Goal: Information Seeking & Learning: Learn about a topic

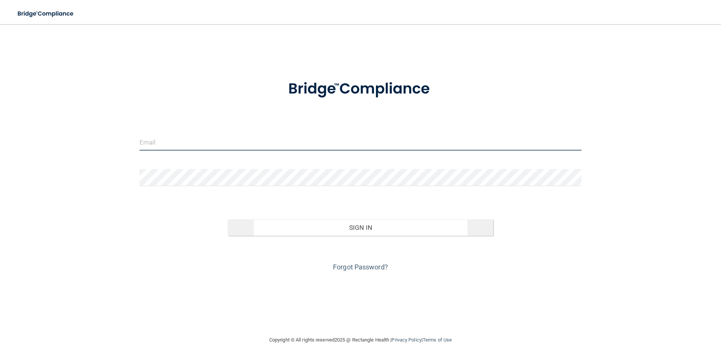
type input "[EMAIL_ADDRESS][DOMAIN_NAME]"
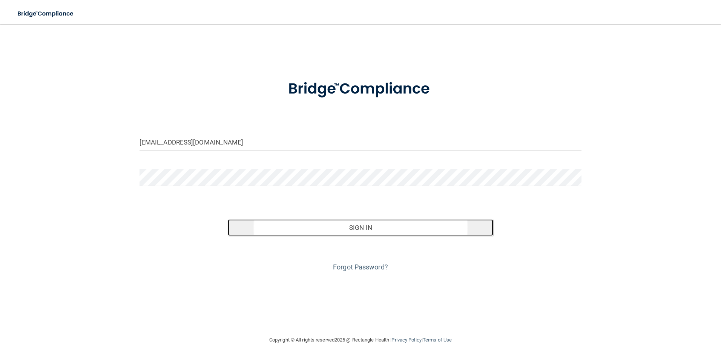
click at [320, 226] on button "Sign In" at bounding box center [361, 227] width 266 height 17
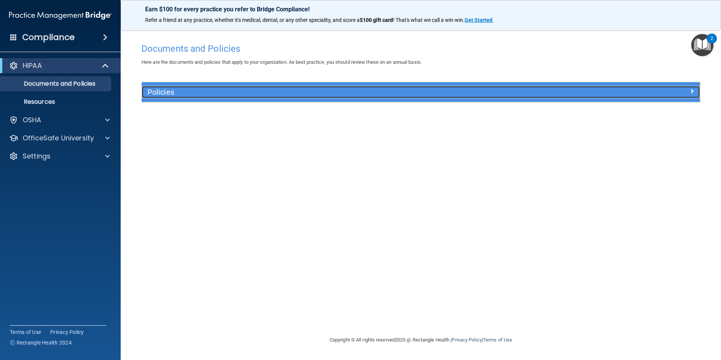
click at [685, 91] on div at bounding box center [630, 90] width 140 height 9
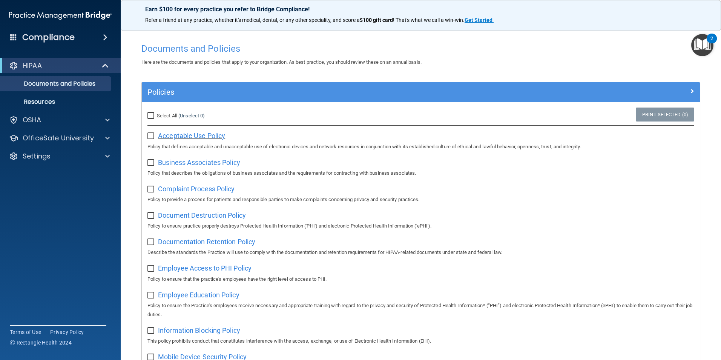
click at [191, 136] on span "Acceptable Use Policy" at bounding box center [191, 136] width 67 height 8
click at [152, 132] on label at bounding box center [151, 133] width 9 height 9
click at [152, 133] on input "checkbox" at bounding box center [151, 136] width 9 height 6
checkbox input "true"
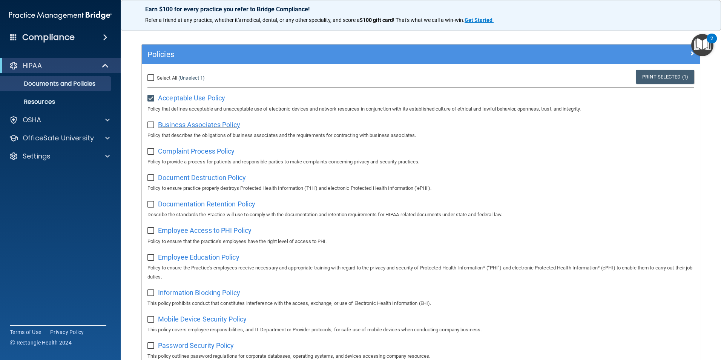
click at [187, 125] on span "Business Associates Policy" at bounding box center [199, 125] width 82 height 8
click at [150, 121] on label at bounding box center [151, 122] width 9 height 9
click at [150, 122] on input "checkbox" at bounding box center [151, 125] width 9 height 6
checkbox input "true"
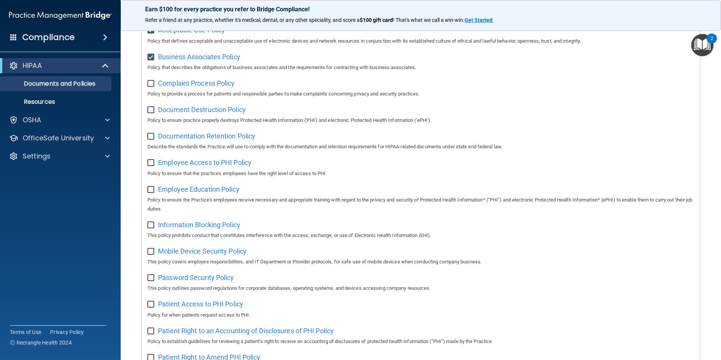
scroll to position [0, 0]
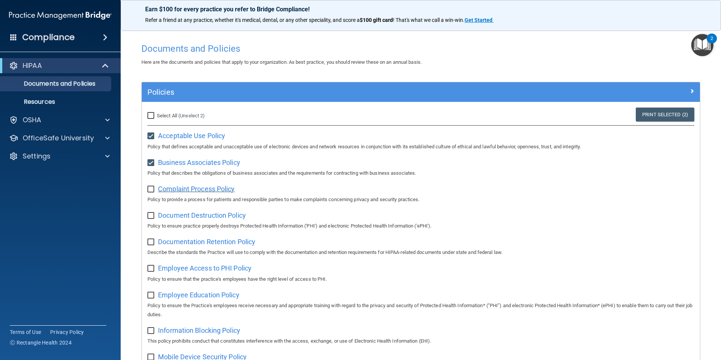
click at [204, 189] on span "Complaint Process Policy" at bounding box center [196, 189] width 77 height 8
click at [152, 190] on input "checkbox" at bounding box center [151, 189] width 9 height 6
checkbox input "true"
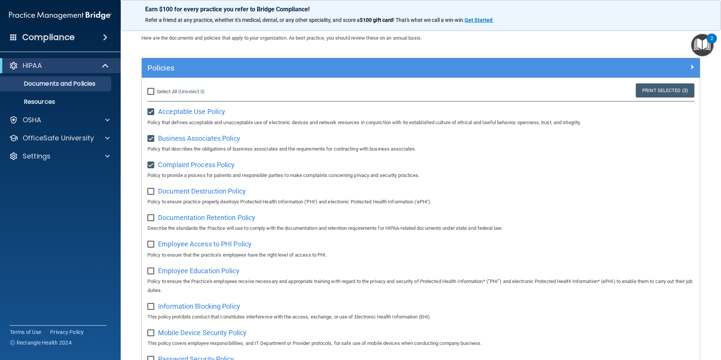
scroll to position [38, 0]
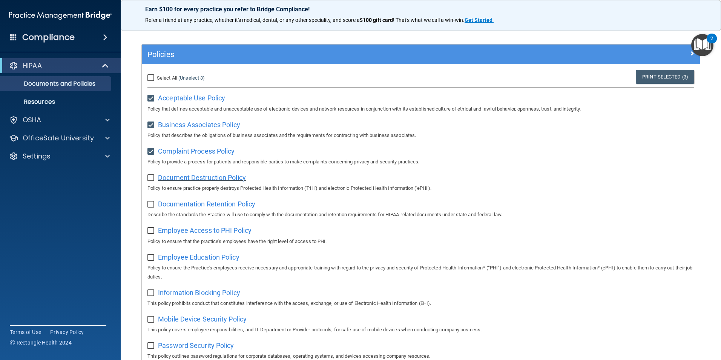
click at [183, 178] on span "Document Destruction Policy" at bounding box center [202, 177] width 88 height 8
click at [150, 180] on input "checkbox" at bounding box center [151, 178] width 9 height 6
checkbox input "true"
click at [158, 77] on span "Select All" at bounding box center [167, 78] width 20 height 6
click at [156, 77] on input "Select All (Unselect 4) Unselect All" at bounding box center [151, 78] width 9 height 6
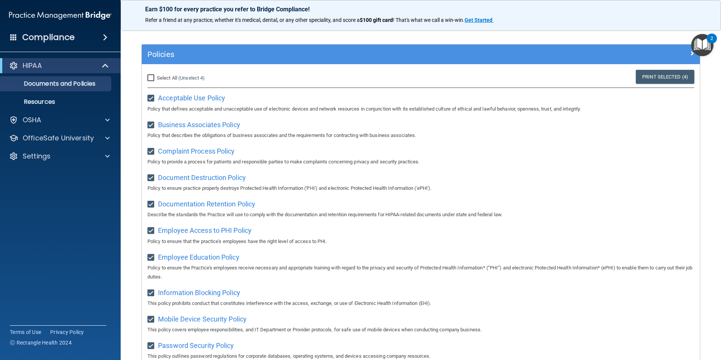
checkbox input "true"
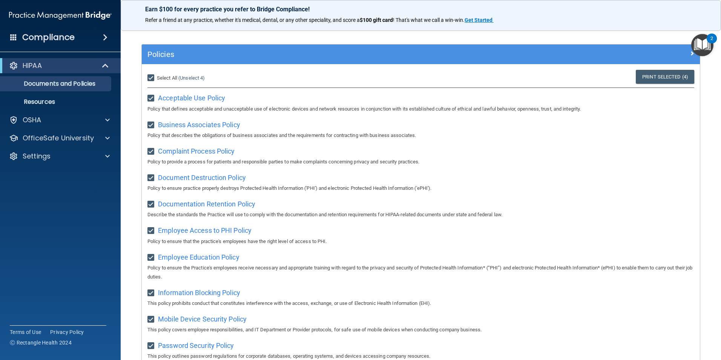
checkbox input "true"
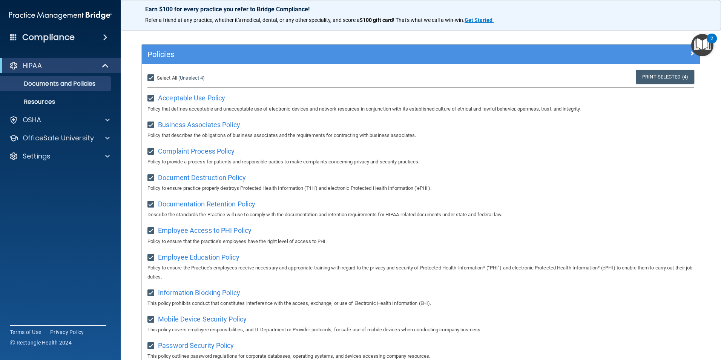
checkbox input "true"
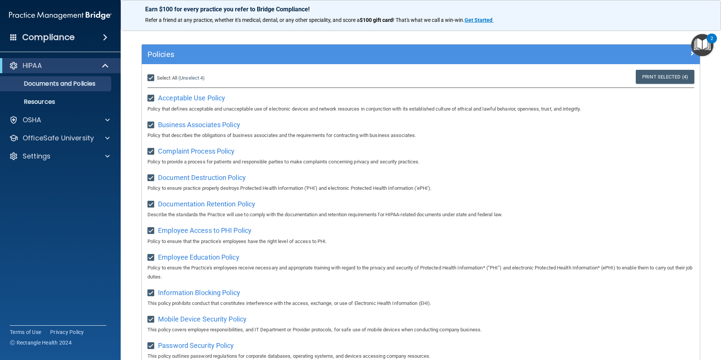
checkbox input "true"
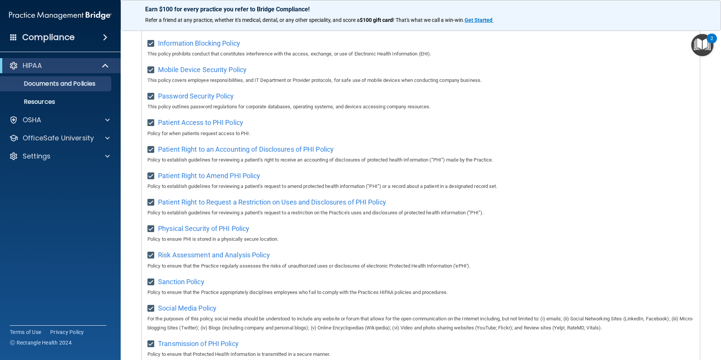
scroll to position [397, 0]
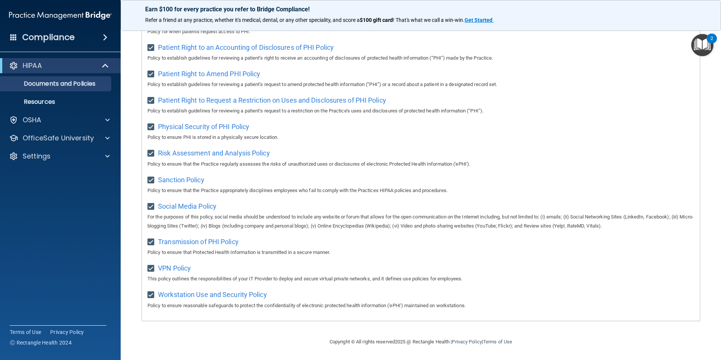
click at [239, 331] on footer "Copyright © All rights reserved 2025 @ Rectangle Health | Privacy Policy | Term…" at bounding box center [421, 341] width 570 height 23
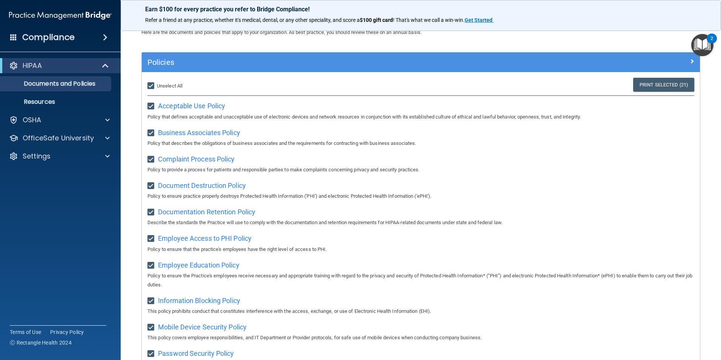
scroll to position [20, 0]
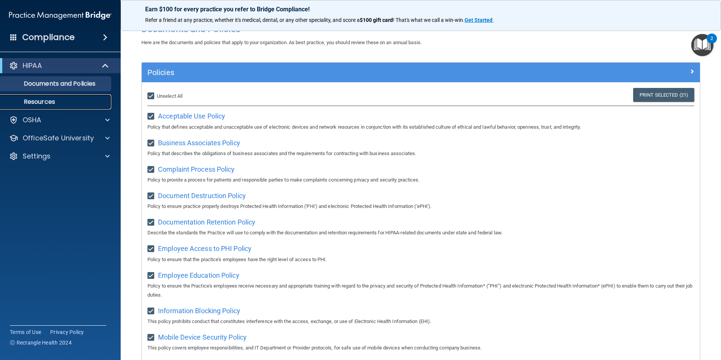
click at [64, 103] on p "Resources" at bounding box center [56, 102] width 103 height 8
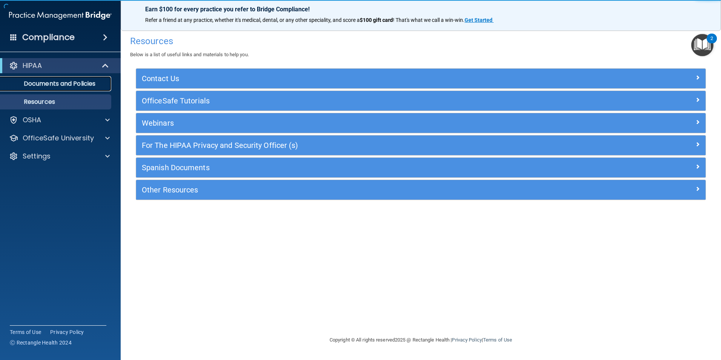
click at [74, 83] on p "Documents and Policies" at bounding box center [56, 84] width 103 height 8
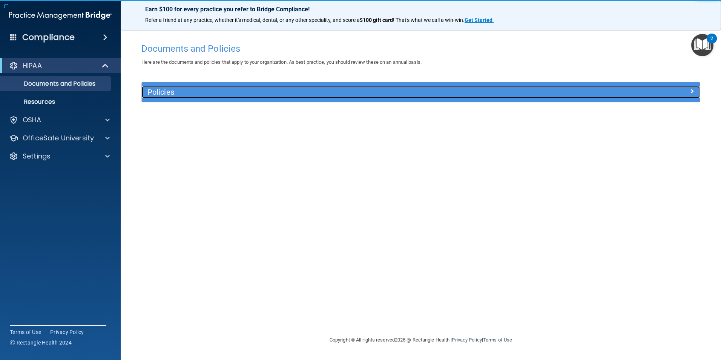
click at [172, 92] on h5 "Policies" at bounding box center [350, 92] width 407 height 8
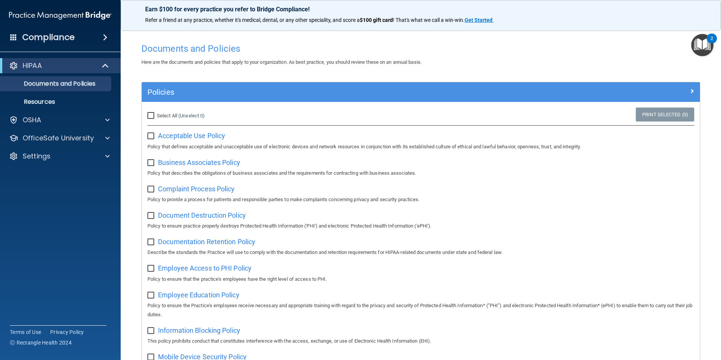
click at [705, 45] on img "Open Resource Center, 2 new notifications" at bounding box center [702, 45] width 22 height 22
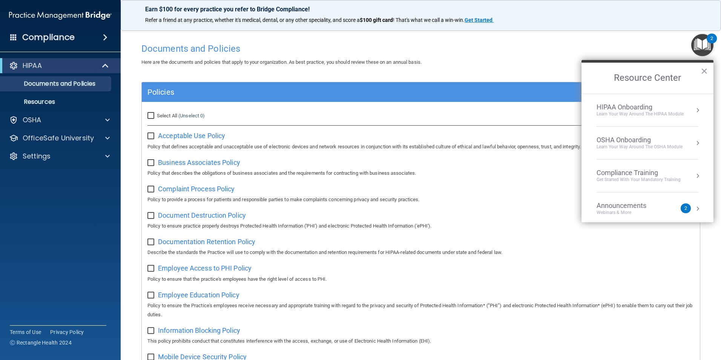
click at [672, 113] on div "Learn Your Way around the HIPAA module" at bounding box center [640, 114] width 87 height 6
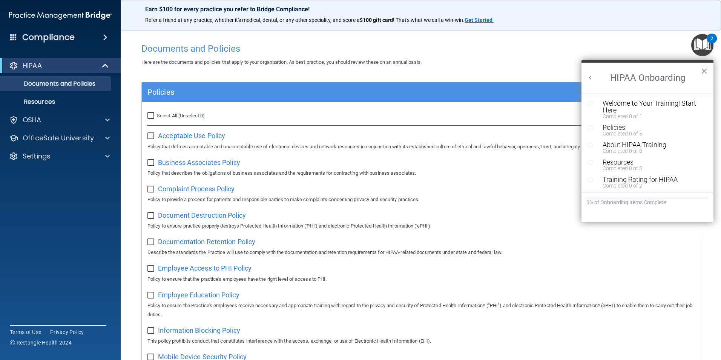
click at [648, 102] on div "Welcome to Your Training! Start Here" at bounding box center [650, 107] width 95 height 14
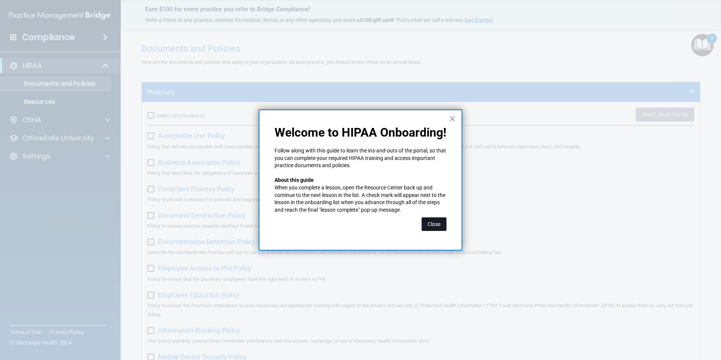
click at [434, 223] on button "Close" at bounding box center [434, 224] width 25 height 14
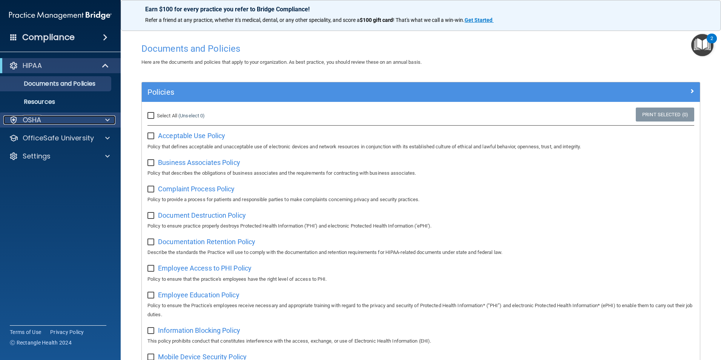
click at [69, 117] on div "OSHA" at bounding box center [50, 119] width 94 height 9
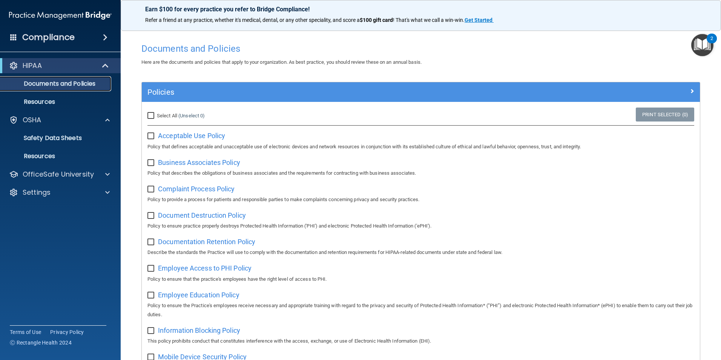
click at [65, 83] on p "Documents and Policies" at bounding box center [56, 84] width 103 height 8
click at [204, 135] on span "Acceptable Use Policy" at bounding box center [191, 136] width 67 height 8
click at [151, 113] on input "Select All (Unselect 0) Unselect All" at bounding box center [151, 116] width 9 height 6
checkbox input "true"
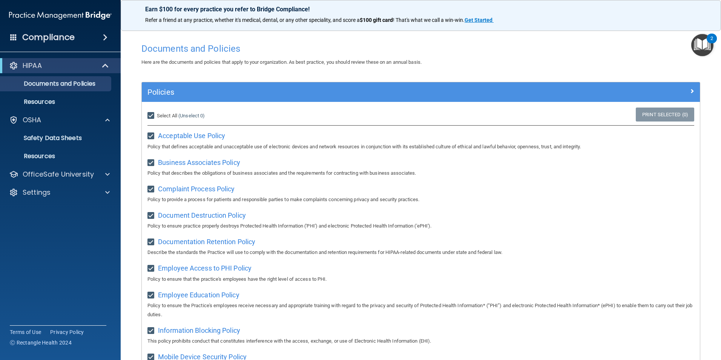
checkbox input "true"
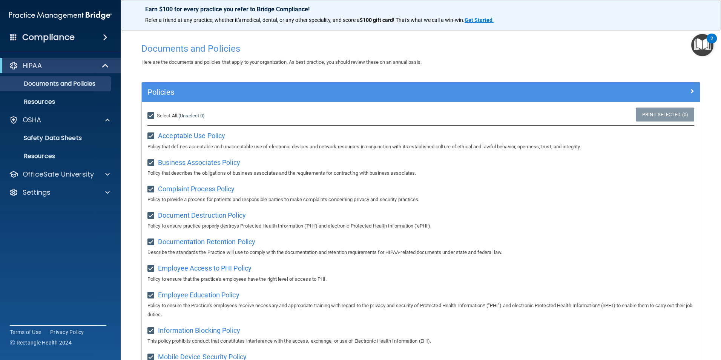
checkbox input "true"
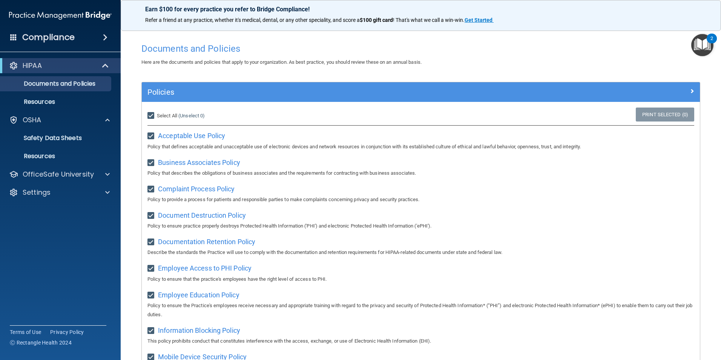
checkbox input "true"
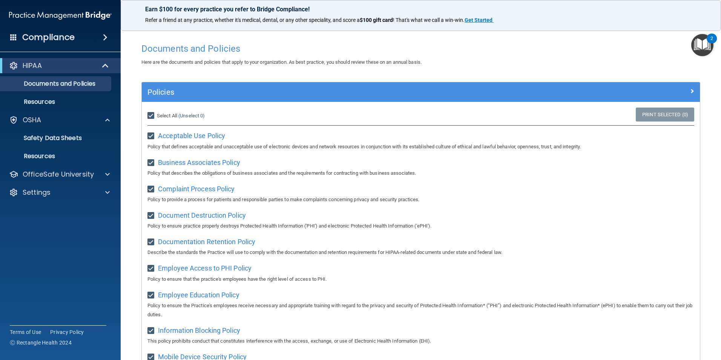
checkbox input "true"
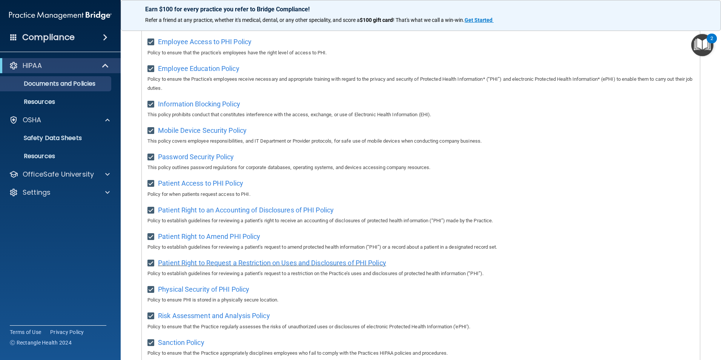
scroll to position [397, 0]
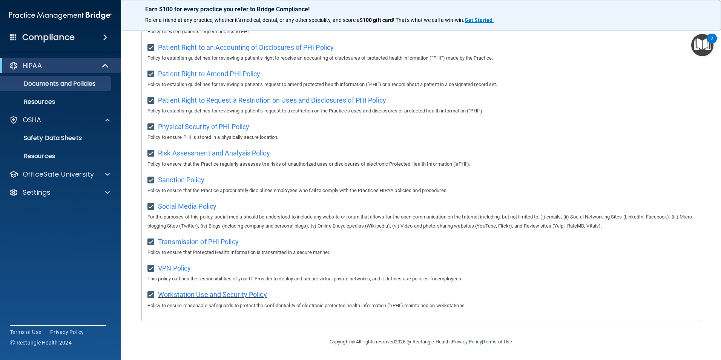
click at [231, 295] on span "Workstation Use and Security Policy" at bounding box center [212, 294] width 109 height 8
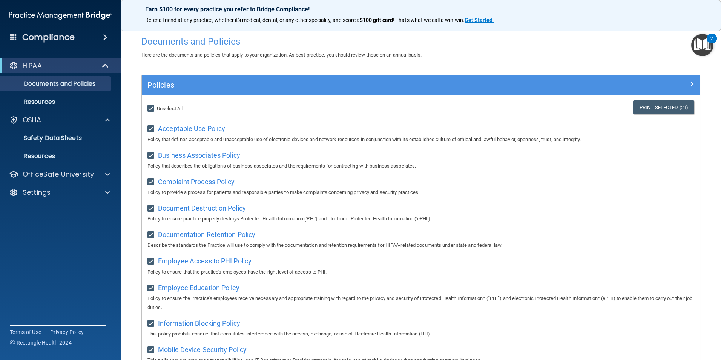
scroll to position [0, 0]
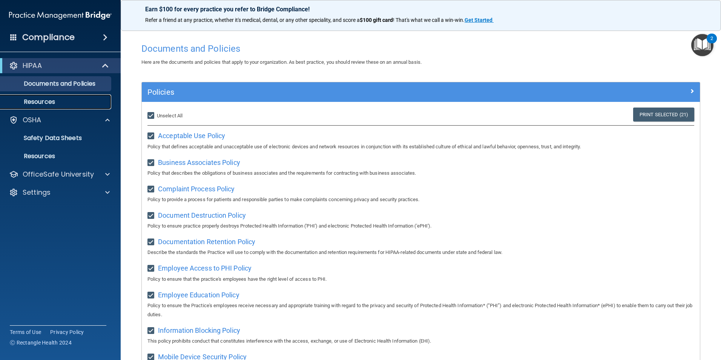
click at [75, 103] on p "Resources" at bounding box center [56, 102] width 103 height 8
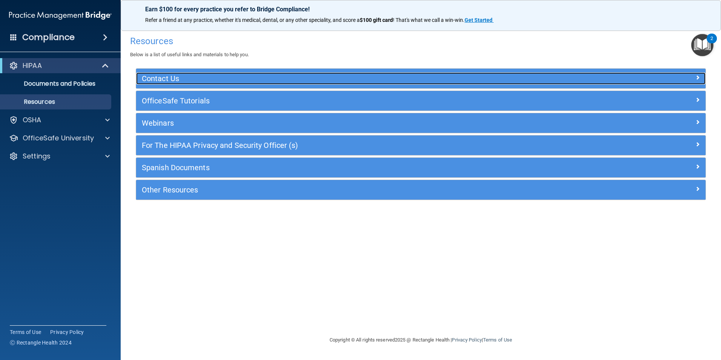
click at [161, 77] on h5 "Contact Us" at bounding box center [350, 78] width 416 height 8
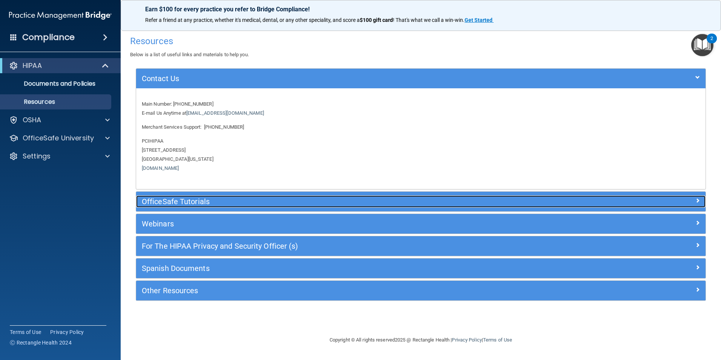
click at [169, 200] on h5 "OfficeSafe Tutorials" at bounding box center [350, 201] width 416 height 8
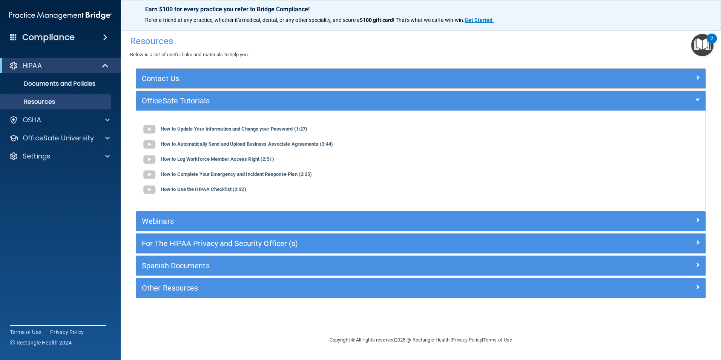
click at [215, 124] on div "How to Update Your Information and Change your Password (1:27)" at bounding box center [421, 129] width 558 height 15
click at [213, 125] on div "How to Update Your Information and Change your Password (1:27)" at bounding box center [421, 129] width 558 height 15
click at [216, 128] on b "How to Update Your Information and Change your Password (1:27)" at bounding box center [234, 129] width 147 height 6
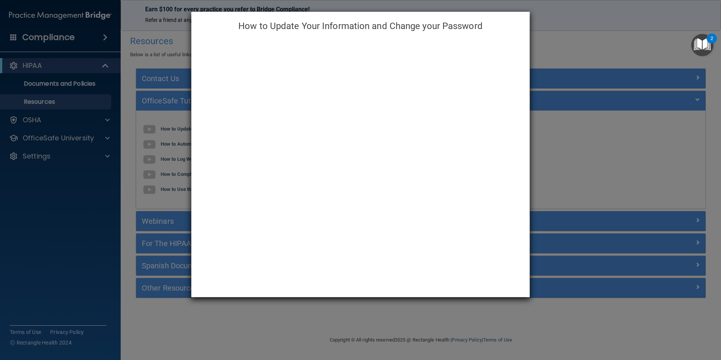
click at [598, 148] on div "How to Update Your Information and Change your Password" at bounding box center [360, 180] width 721 height 360
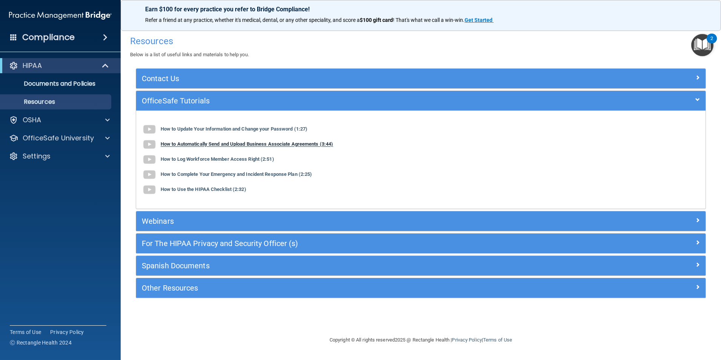
click at [210, 144] on b "How to Automatically Send and Upload Business Associate Agreements (3:44)" at bounding box center [247, 144] width 172 height 6
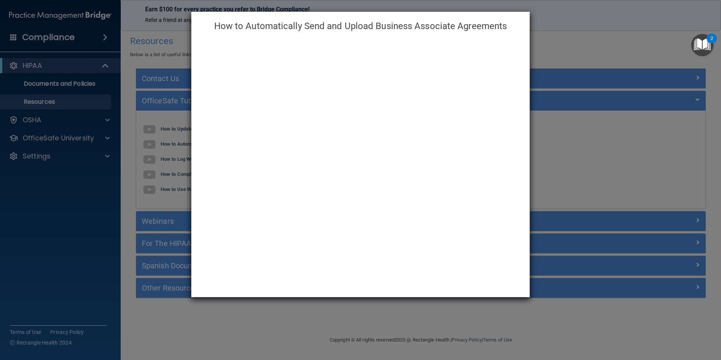
click at [578, 173] on div "How to Automatically Send and Upload Business Associate Agreements" at bounding box center [360, 180] width 721 height 360
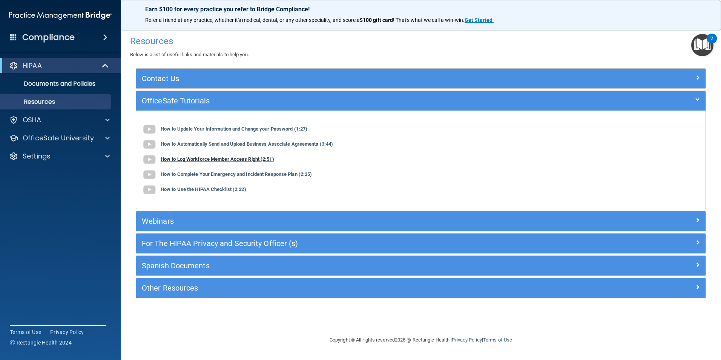
click at [225, 157] on b "How to Log Workforce Member Access Right (2:51)" at bounding box center [218, 160] width 114 height 6
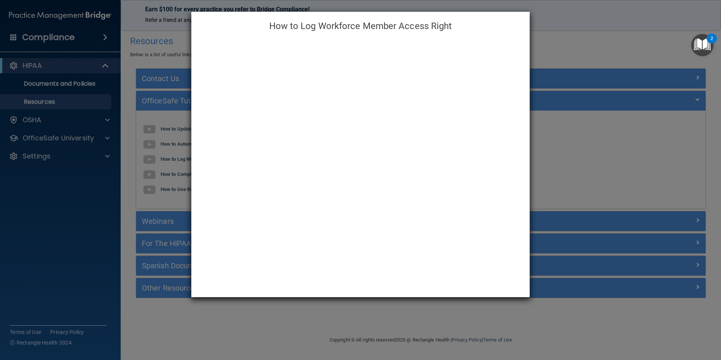
drag, startPoint x: 636, startPoint y: 156, endPoint x: 634, endPoint y: 161, distance: 5.1
click at [635, 158] on div "How to Log Workforce Member Access Right" at bounding box center [360, 180] width 721 height 360
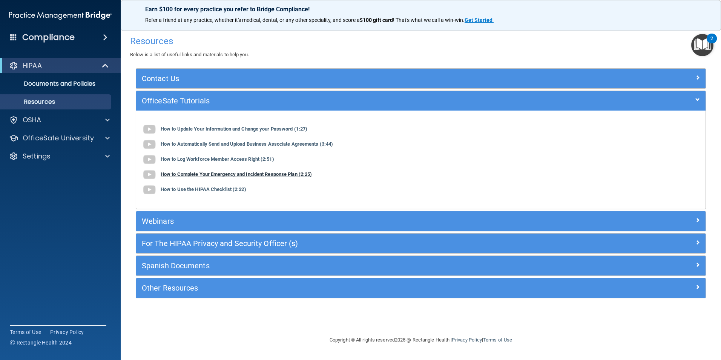
click at [213, 176] on b "How to Complete Your Emergency and Incident Response Plan (2:25)" at bounding box center [236, 175] width 151 height 6
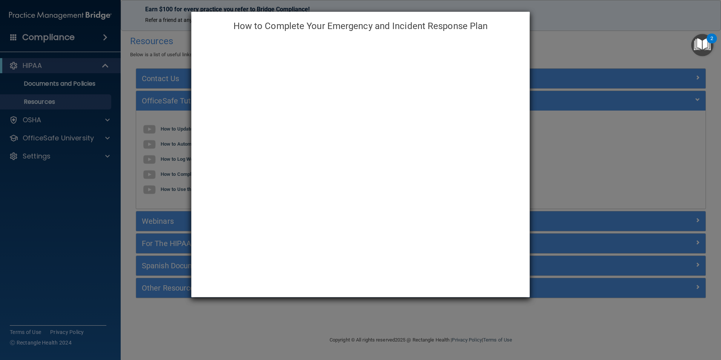
click at [613, 170] on div "How to Complete Your Emergency and Incident Response Plan" at bounding box center [360, 180] width 721 height 360
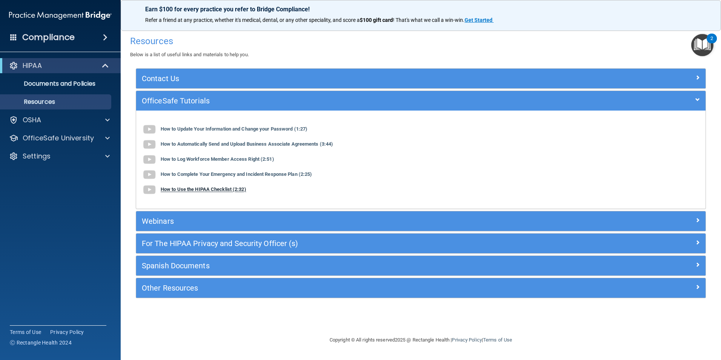
click at [212, 189] on b "How to Use the HIPAA Checklist (2:32)" at bounding box center [204, 190] width 86 height 6
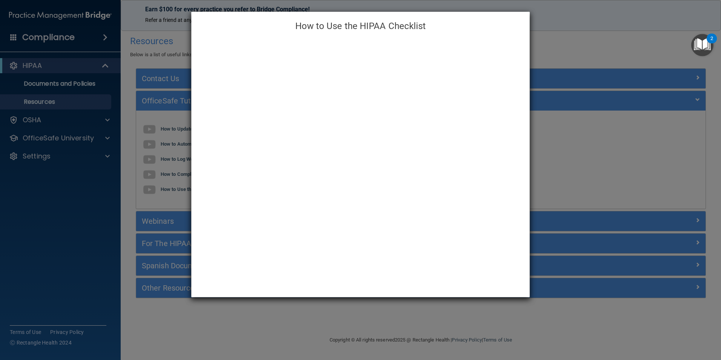
click at [566, 137] on div "How to Use the HIPAA Checklist" at bounding box center [360, 180] width 721 height 360
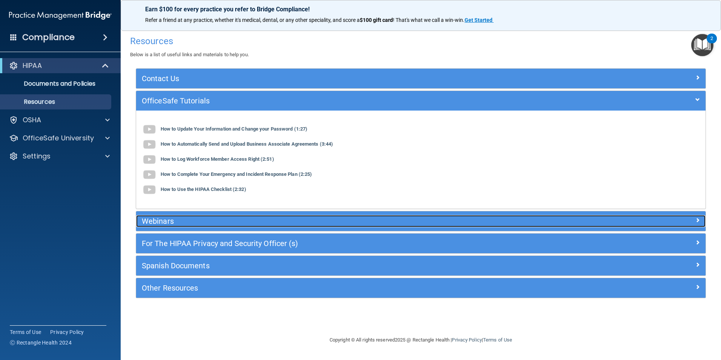
click at [210, 221] on h5 "Webinars" at bounding box center [350, 221] width 416 height 8
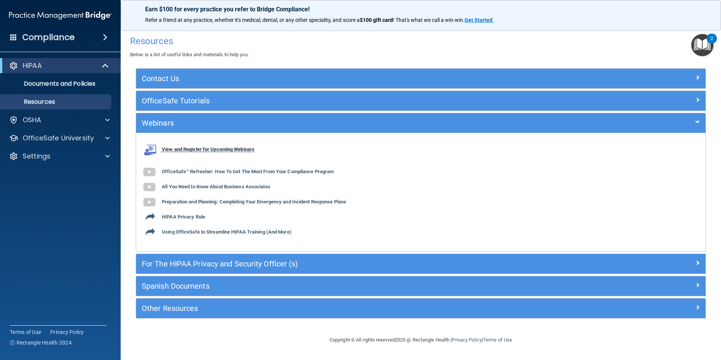
click at [220, 149] on b "View and Register for Upcoming Webinars" at bounding box center [208, 150] width 93 height 6
click at [194, 151] on b "View and Register for Upcoming Webinars" at bounding box center [208, 150] width 93 height 6
click at [206, 169] on b "OfficeSafe™ Refresher: How To Get The Most From Your Compliance Program" at bounding box center [248, 172] width 172 height 6
click at [195, 171] on b "OfficeSafe™ Refresher: How To Get The Most From Your Compliance Program" at bounding box center [248, 172] width 172 height 6
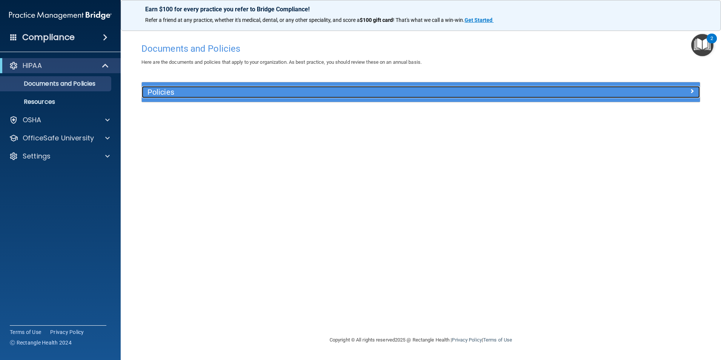
click at [179, 90] on h5 "Policies" at bounding box center [350, 92] width 407 height 8
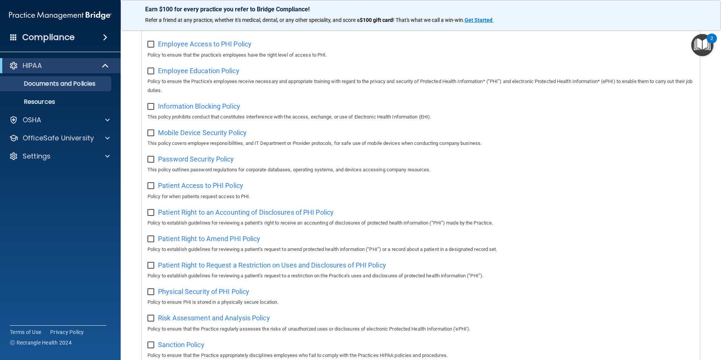
scroll to position [226, 0]
